Goal: Browse casually: Explore the website without a specific task or goal

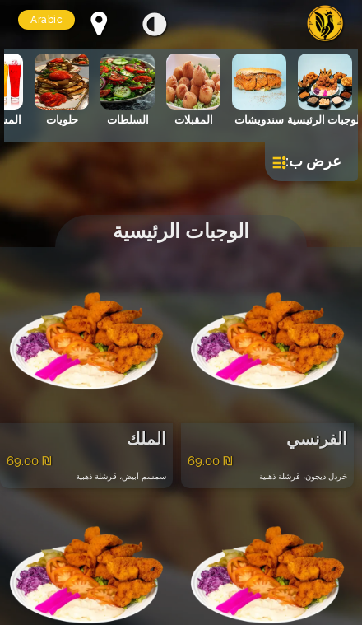
click at [257, 80] on img at bounding box center [259, 82] width 54 height 56
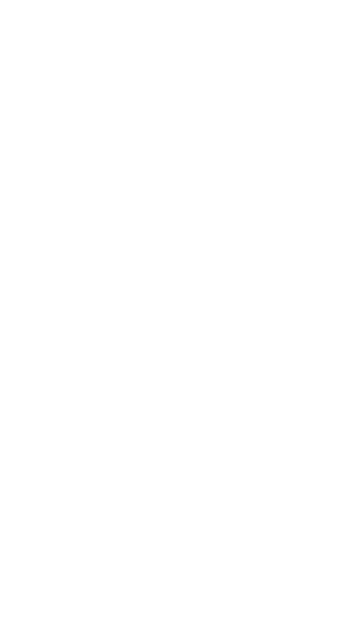
scroll to position [1561, 0]
click at [106, 0] on html "× كيفية التحميل Arabic Arabic English Hebrew الوجبات الرئيسية سندويشات المقبلات…" at bounding box center [181, 0] width 362 height 0
click at [124, 0] on html "× كيفية التحميل Arabic Arabic English Hebrew الوجبات الرئيسية سندويشات المقبلات…" at bounding box center [181, 0] width 362 height 0
click at [125, 0] on html "× كيفية التحميل Arabic Arabic English Hebrew الوجبات الرئيسية سندويشات المقبلات…" at bounding box center [181, 0] width 362 height 0
click at [124, 0] on html "× كيفية التحميل Arabic Arabic English Hebrew الوجبات الرئيسية سندويشات المقبلات…" at bounding box center [181, 0] width 362 height 0
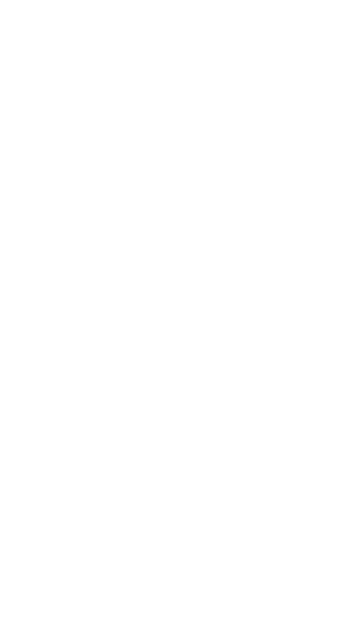
click at [125, 0] on html "× كيفية التحميل Arabic Arabic English Hebrew الوجبات الرئيسية سندويشات المقبلات…" at bounding box center [181, 0] width 362 height 0
click at [133, 0] on html "× كيفية التحميل Arabic Arabic English Hebrew الوجبات الرئيسية سندويشات المقبلات…" at bounding box center [181, 0] width 362 height 0
click at [125, 0] on html "× كيفية التحميل Arabic Arabic English Hebrew الوجبات الرئيسية سندويشات المقبلات…" at bounding box center [181, 0] width 362 height 0
click at [98, 0] on html "× كيفية التحميل Arabic Arabic English Hebrew الوجبات الرئيسية سندويشات المقبلات…" at bounding box center [181, 0] width 362 height 0
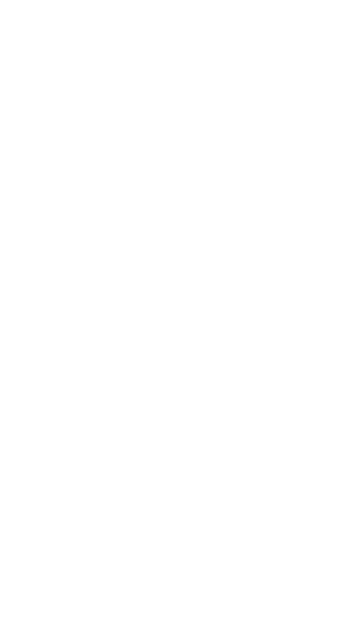
click at [56, 0] on html "× كيفية التحميل Arabic Arabic English Hebrew الوجبات الرئيسية سندويشات المقبلات…" at bounding box center [181, 0] width 362 height 0
click at [61, 0] on html "× كيفية التحميل Arabic Arabic English Hebrew الوجبات الرئيسية سندويشات المقبلات…" at bounding box center [181, 0] width 362 height 0
click at [103, 0] on html "× كيفية التحميل Arabic Arabic English Hebrew الوجبات الرئيسية سندويشات المقبلات…" at bounding box center [181, 0] width 362 height 0
click at [143, 0] on html "× كيفية التحميل Arabic Arabic English Hebrew الوجبات الرئيسية سندويشات المقبلات…" at bounding box center [181, 0] width 362 height 0
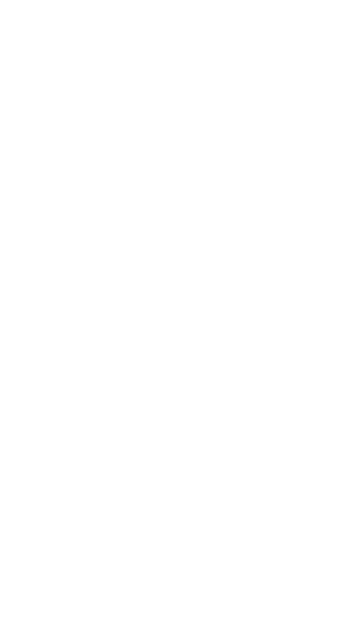
click at [105, 0] on html "× كيفية التحميل Arabic Arabic English Hebrew الوجبات الرئيسية سندويشات المقبلات…" at bounding box center [181, 0] width 362 height 0
click at [119, 0] on html "× كيفية التحميل Arabic Arabic English Hebrew الوجبات الرئيسية سندويشات المقبلات…" at bounding box center [181, 0] width 362 height 0
click at [103, 0] on html "× كيفية التحميل Arabic Arabic English Hebrew الوجبات الرئيسية سندويشات المقبلات…" at bounding box center [181, 0] width 362 height 0
click at [129, 0] on html "× كيفية التحميل Arabic Arabic English Hebrew الوجبات الرئيسية سندويشات المقبلات…" at bounding box center [181, 0] width 362 height 0
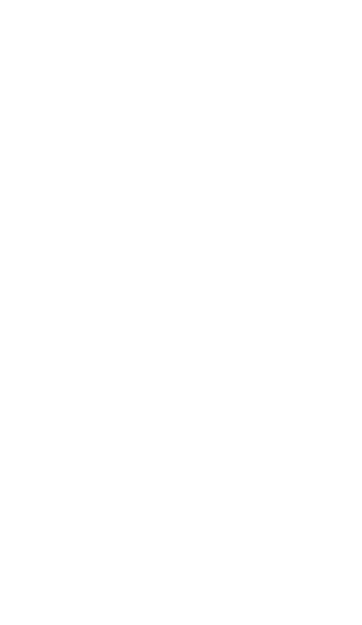
click at [130, 0] on html "× كيفية التحميل Arabic Arabic English Hebrew الوجبات الرئيسية سندويشات المقبلات…" at bounding box center [181, 0] width 362 height 0
click at [58, 0] on html "× كيفية التحميل Arabic Arabic English Hebrew الوجبات الرئيسية سندويشات المقبلات…" at bounding box center [181, 0] width 362 height 0
click at [28, 0] on html "× كيفية التحميل Arabic Arabic English Hebrew الوجبات الرئيسية سندويشات المقبلات…" at bounding box center [181, 0] width 362 height 0
click at [54, 0] on html "× كيفية التحميل Arabic Arabic English Hebrew الوجبات الرئيسية سندويشات المقبلات…" at bounding box center [181, 0] width 362 height 0
click at [93, 0] on html "× كيفية التحميل Arabic Arabic English Hebrew الوجبات الرئيسية سندويشات المقبلات…" at bounding box center [181, 0] width 362 height 0
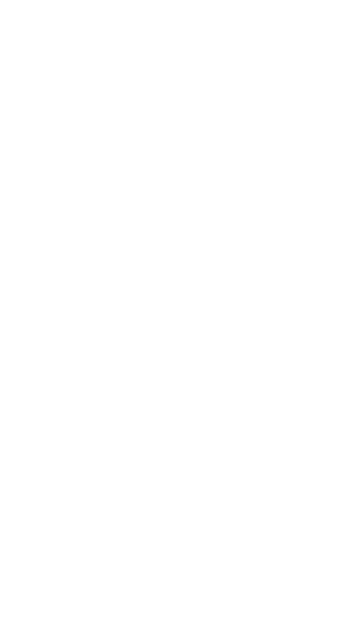
click at [90, 0] on html "× كيفية التحميل Arabic Arabic English Hebrew الوجبات الرئيسية سندويشات المقبلات…" at bounding box center [181, 0] width 362 height 0
click at [54, 0] on html "× كيفية التحميل Arabic Arabic English Hebrew الوجبات الرئيسية سندويشات المقبلات…" at bounding box center [181, 0] width 362 height 0
click at [91, 0] on html "× كيفية التحميل Arabic Arabic English Hebrew الوجبات الرئيسية سندويشات المقبلات…" at bounding box center [181, 0] width 362 height 0
click at [106, 0] on html "× كيفية التحميل Arabic Arabic English Hebrew الوجبات الرئيسية سندويشات المقبلات…" at bounding box center [181, 0] width 362 height 0
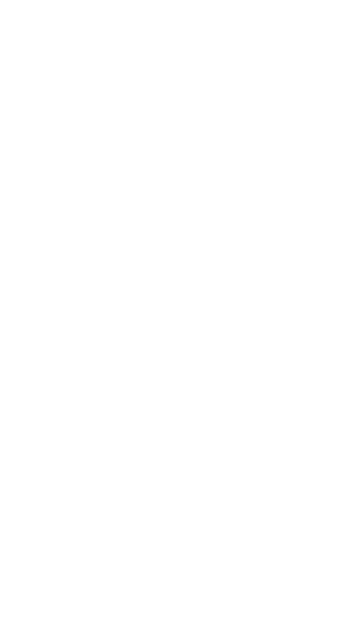
click at [276, 0] on html "× كيفية التحميل Arabic Arabic English Hebrew الوجبات الرئيسية سندويشات المقبلات…" at bounding box center [181, 0] width 362 height 0
click at [296, 0] on html "× كيفية التحميل Arabic Arabic English Hebrew الوجبات الرئيسية سندويشات المقبلات…" at bounding box center [181, 0] width 362 height 0
click at [315, 0] on html "× كيفية التحميل Arabic Arabic English Hebrew الوجبات الرئيسية سندويشات المقبلات…" at bounding box center [181, 0] width 362 height 0
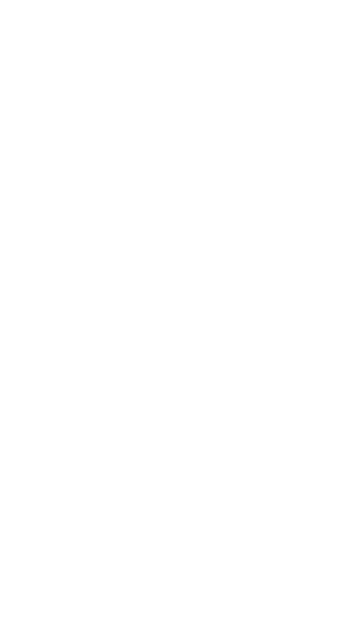
click at [250, 0] on html "× كيفية التحميل Arabic Arabic English Hebrew الوجبات الرئيسية سندويشات المقبلات…" at bounding box center [181, 0] width 362 height 0
click at [256, 0] on html "× كيفية التحميل Arabic Arabic English Hebrew الوجبات الرئيسية سندويشات المقبلات…" at bounding box center [181, 0] width 362 height 0
click at [273, 0] on html "× كيفية التحميل Arabic Arabic English Hebrew الوجبات الرئيسية سندويشات المقبلات…" at bounding box center [181, 0] width 362 height 0
click at [265, 0] on html "× كيفية التحميل Arabic Arabic English Hebrew الوجبات الرئيسية سندويشات المقبلات…" at bounding box center [181, 0] width 362 height 0
click at [250, 0] on html "× كيفية التحميل Arabic Arabic English Hebrew الوجبات الرئيسية سندويشات المقبلات…" at bounding box center [181, 0] width 362 height 0
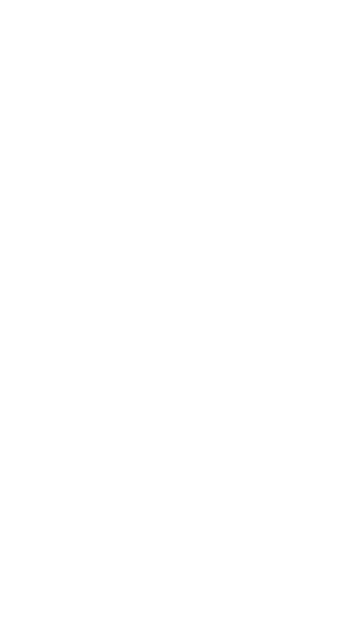
scroll to position [0, 0]
click at [250, 0] on html "× كيفية التحميل Arabic Arabic English Hebrew الوجبات الرئيسية سندويشات المقبلات…" at bounding box center [181, 0] width 362 height 0
click at [222, 0] on html "× كيفية التحميل Arabic Arabic English Hebrew الوجبات الرئيسية سندويشات المقبلات…" at bounding box center [181, 0] width 362 height 0
click at [189, 0] on html "× كيفية التحميل Arabic Arabic English Hebrew الوجبات الرئيسية سندويشات المقبلات…" at bounding box center [181, 0] width 362 height 0
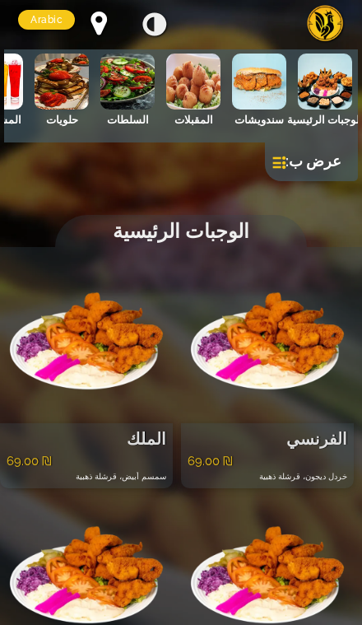
click at [250, 89] on img at bounding box center [259, 82] width 54 height 56
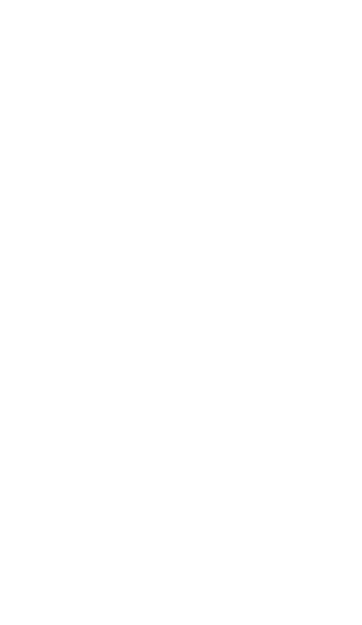
scroll to position [1557, 0]
click at [117, 0] on html "× كيفية التحميل Arabic Arabic English Hebrew الوجبات الرئيسية سندويشات المقبلات…" at bounding box center [181, 0] width 362 height 0
click at [134, 0] on html "× كيفية التحميل Arabic Arabic English Hebrew الوجبات الرئيسية سندويشات المقبلات…" at bounding box center [181, 0] width 362 height 0
click at [329, 0] on html "× كيفية التحميل Arabic Arabic English Hebrew الوجبات الرئيسية سندويشات المقبلات…" at bounding box center [181, 0] width 362 height 0
click at [324, 0] on html "× كيفية التحميل Arabic Arabic English Hebrew الوجبات الرئيسية سندويشات المقبلات…" at bounding box center [181, 0] width 362 height 0
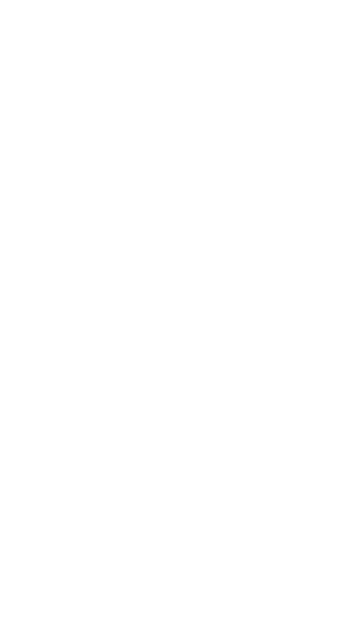
click at [278, 0] on html "× كيفية التحميل Arabic Arabic English Hebrew الوجبات الرئيسية سندويشات المقبلات…" at bounding box center [181, 0] width 362 height 0
click at [297, 0] on html "× كيفية التحميل Arabic Arabic English Hebrew الوجبات الرئيسية سندويشات المقبلات…" at bounding box center [181, 0] width 362 height 0
click at [256, 0] on html "× كيفية التحميل Arabic Arabic English Hebrew الوجبات الرئيسية سندويشات المقبلات…" at bounding box center [181, 0] width 362 height 0
click at [271, 0] on html "× كيفية التحميل Arabic Arabic English Hebrew الوجبات الرئيسية سندويشات المقبلات…" at bounding box center [181, 0] width 362 height 0
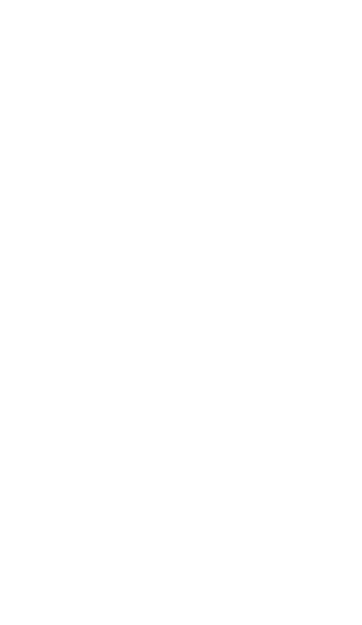
click at [291, 0] on html "× كيفية التحميل Arabic Arabic English Hebrew الوجبات الرئيسية سندويشات المقبلات…" at bounding box center [181, 0] width 362 height 0
click at [292, 0] on html "× كيفية التحميل Arabic Arabic English Hebrew الوجبات الرئيسية سندويشات المقبلات…" at bounding box center [181, 0] width 362 height 0
